Goal: Find specific page/section: Find specific page/section

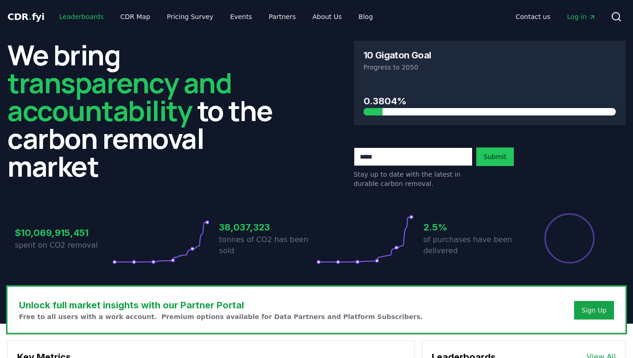
click at [68, 15] on link "Leaderboards" at bounding box center [81, 16] width 59 height 17
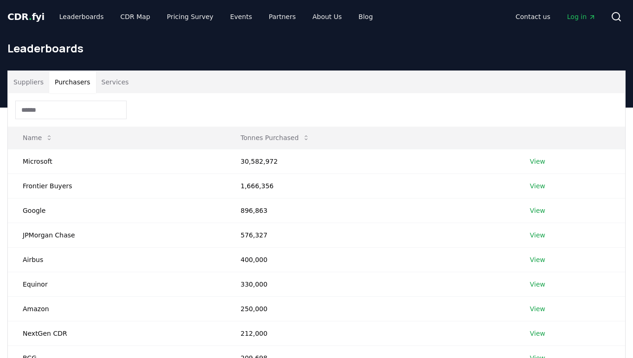
click at [81, 81] on button "Purchasers" at bounding box center [72, 82] width 47 height 22
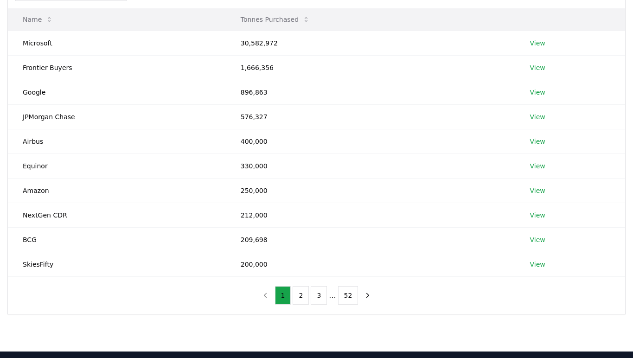
scroll to position [120, 0]
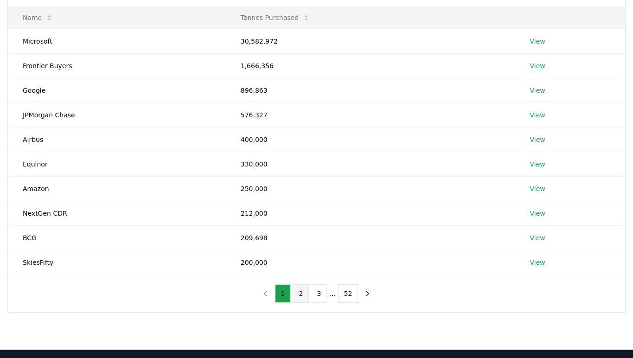
click at [304, 292] on button "2" at bounding box center [301, 293] width 16 height 19
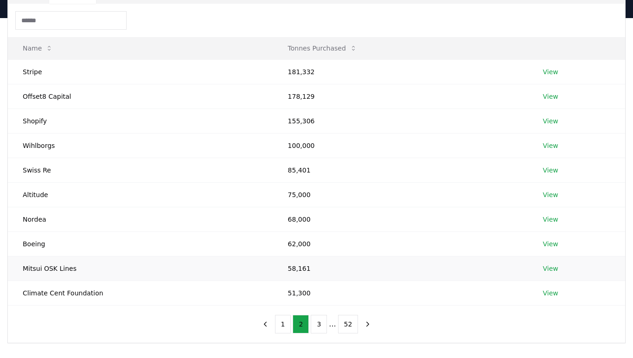
scroll to position [90, 0]
click at [287, 322] on button "1" at bounding box center [283, 323] width 16 height 19
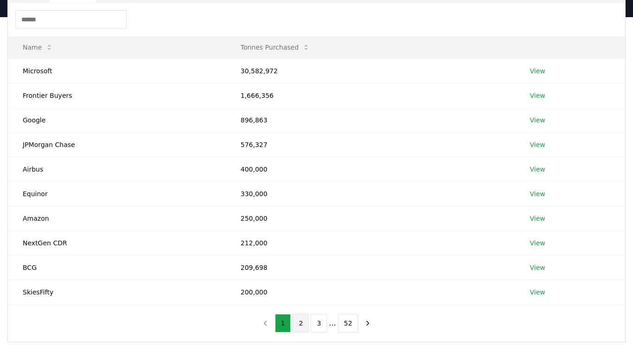
click at [297, 319] on button "2" at bounding box center [301, 323] width 16 height 19
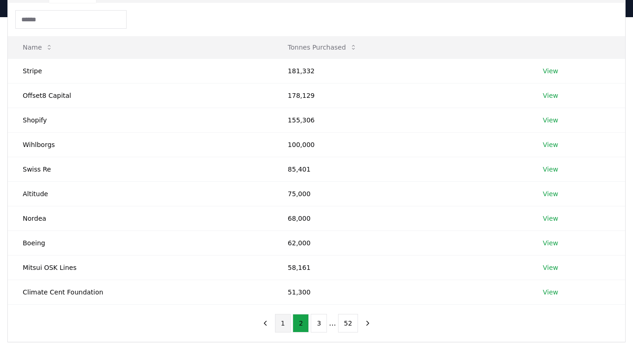
click at [280, 322] on button "1" at bounding box center [283, 323] width 16 height 19
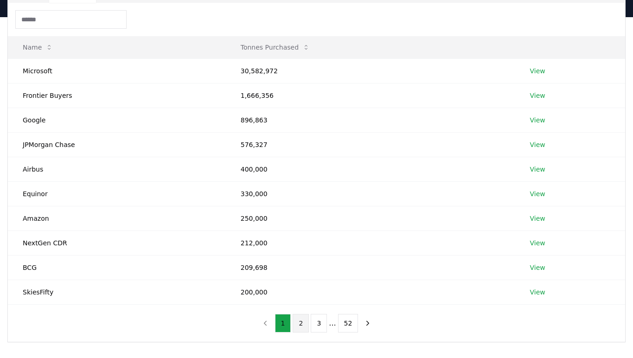
click at [297, 325] on button "2" at bounding box center [301, 323] width 16 height 19
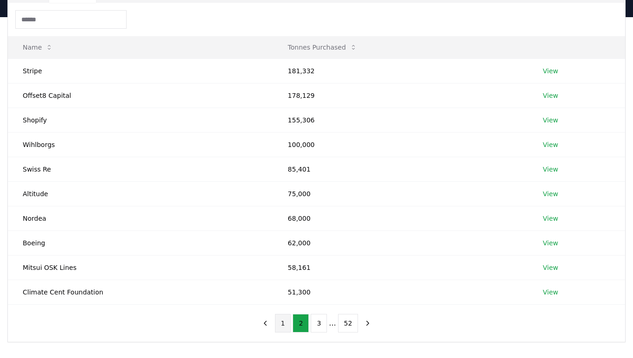
click at [287, 327] on button "1" at bounding box center [283, 323] width 16 height 19
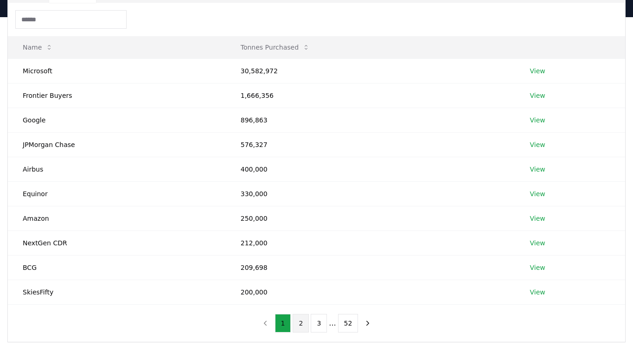
click at [298, 321] on button "2" at bounding box center [301, 323] width 16 height 19
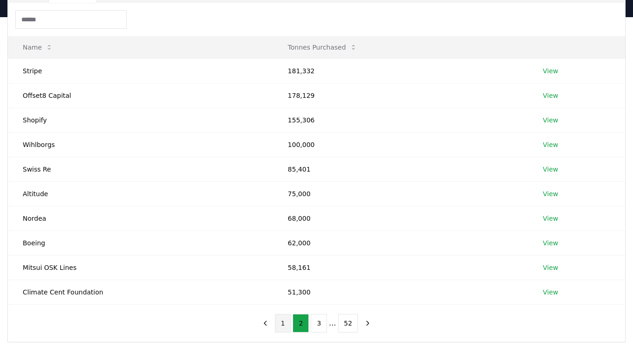
click at [284, 321] on button "1" at bounding box center [283, 323] width 16 height 19
